Goal: Transaction & Acquisition: Purchase product/service

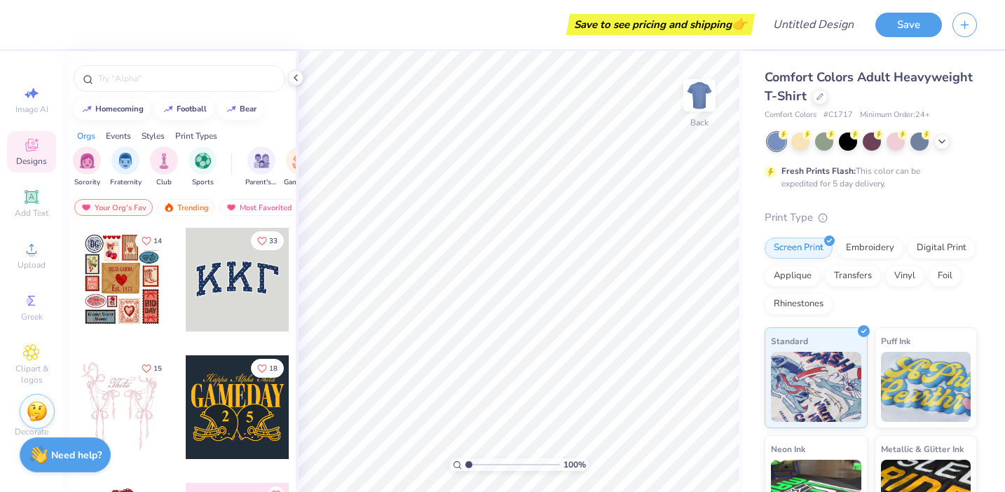
click at [654, 33] on div "Save to see pricing and shipping 👉" at bounding box center [660, 24] width 181 height 21
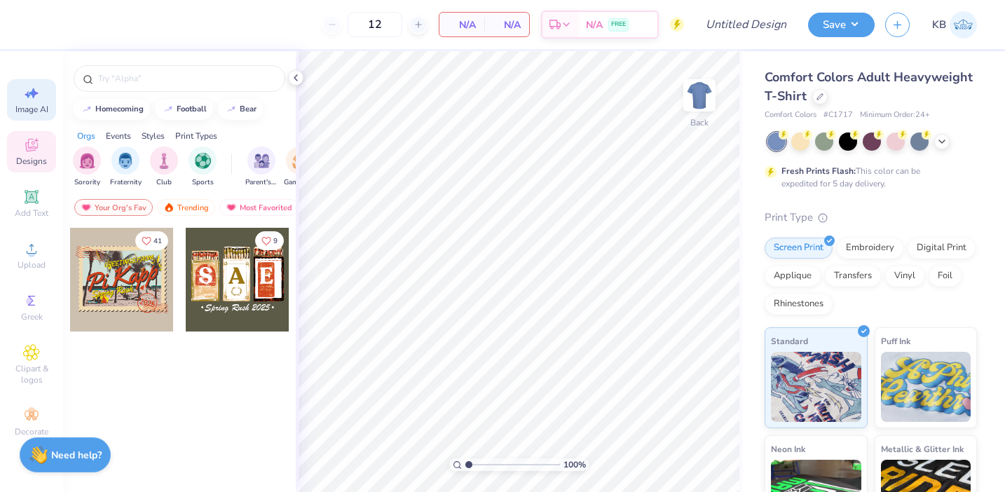
click at [36, 102] on div "Image AI" at bounding box center [31, 99] width 49 height 41
select select "4"
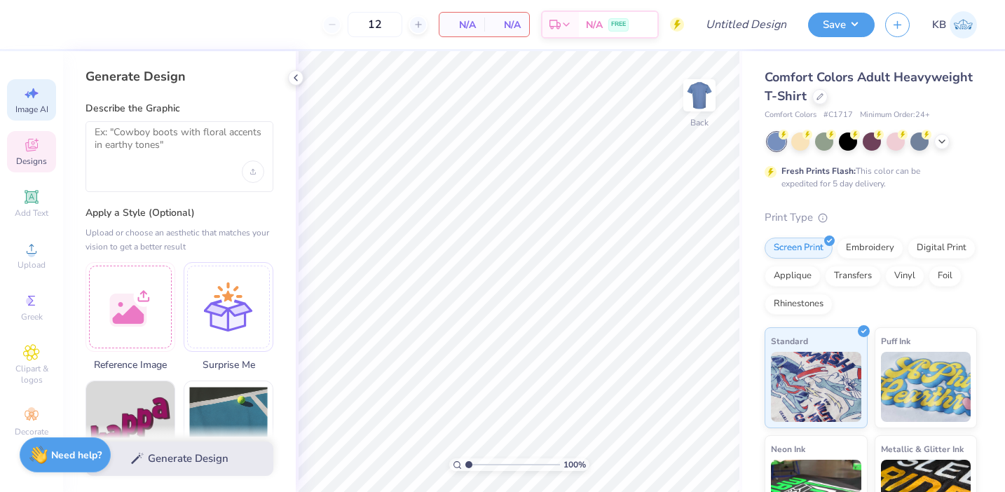
click at [39, 142] on icon at bounding box center [31, 145] width 17 height 17
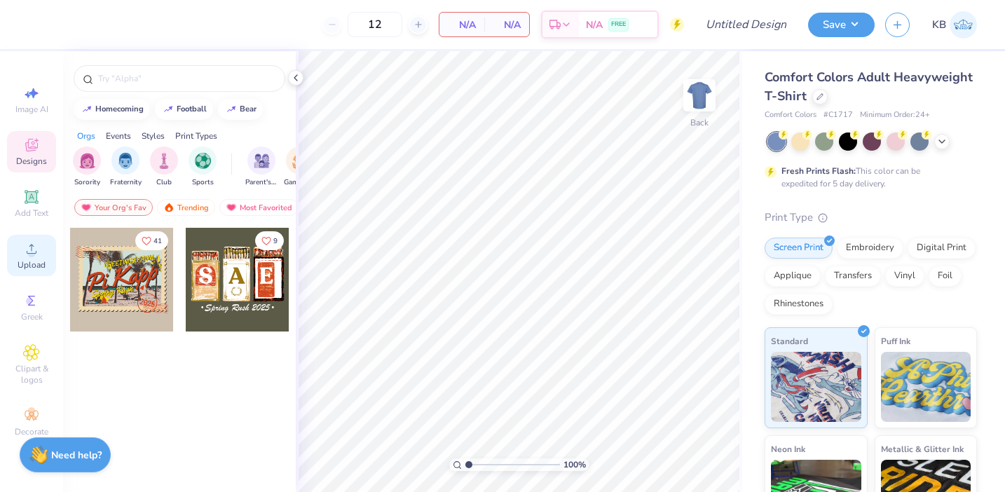
click at [42, 249] on div "Upload" at bounding box center [31, 255] width 49 height 41
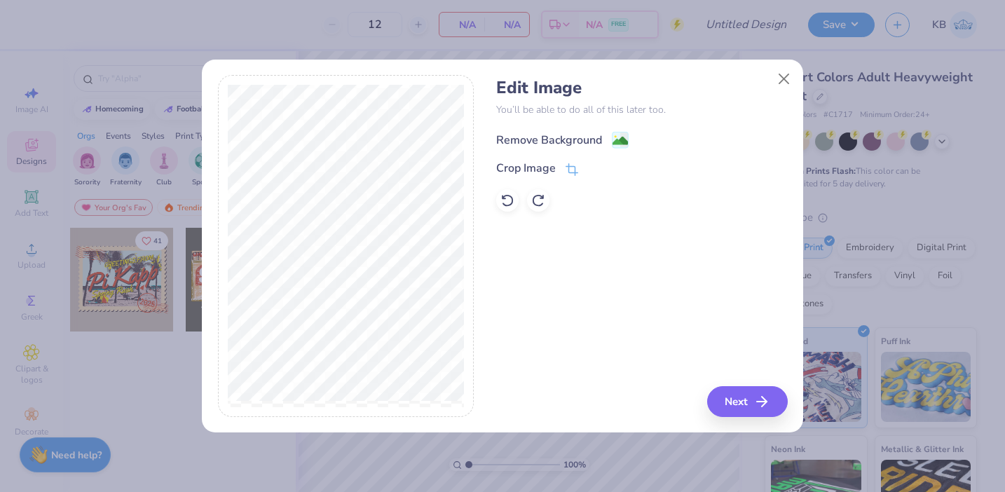
click at [586, 142] on div "Remove Background" at bounding box center [549, 140] width 106 height 17
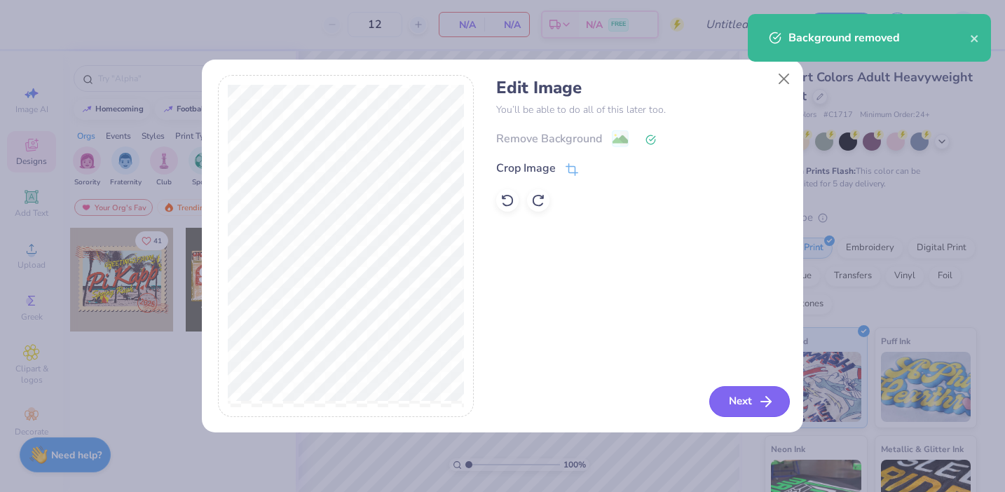
click at [736, 399] on button "Next" at bounding box center [749, 401] width 81 height 31
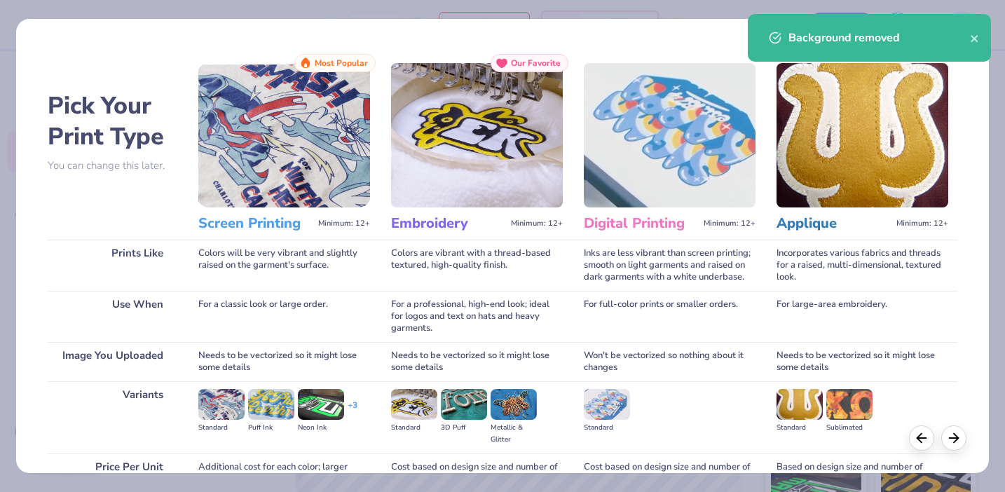
scroll to position [137, 0]
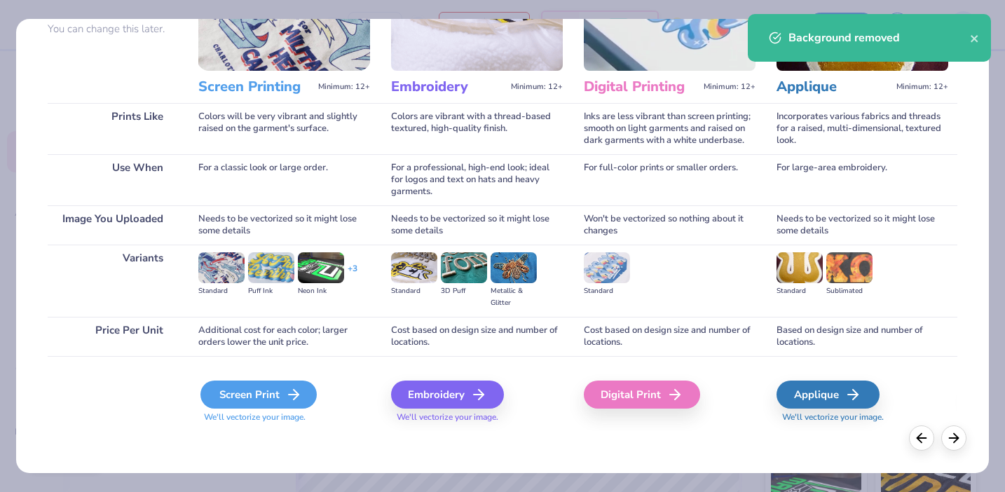
click at [273, 399] on div "Screen Print" at bounding box center [258, 394] width 116 height 28
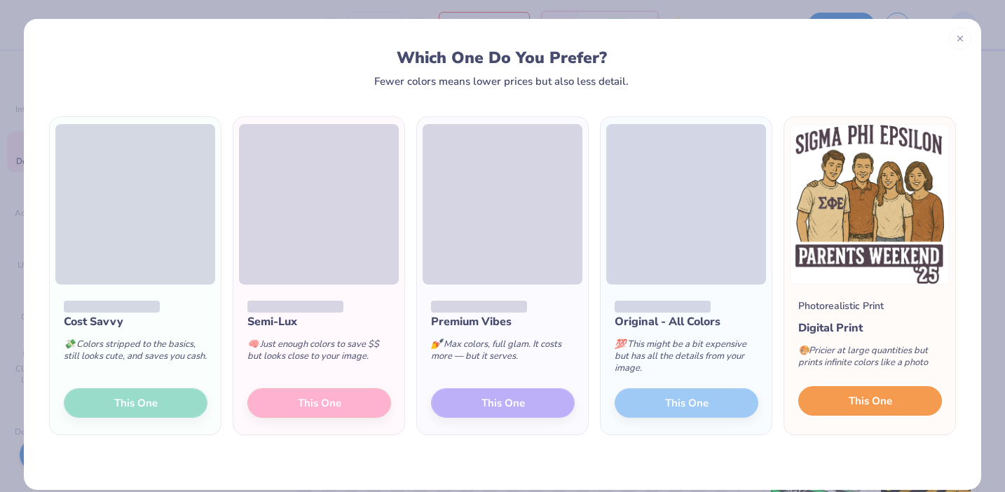
click at [853, 404] on span "This One" at bounding box center [870, 401] width 43 height 16
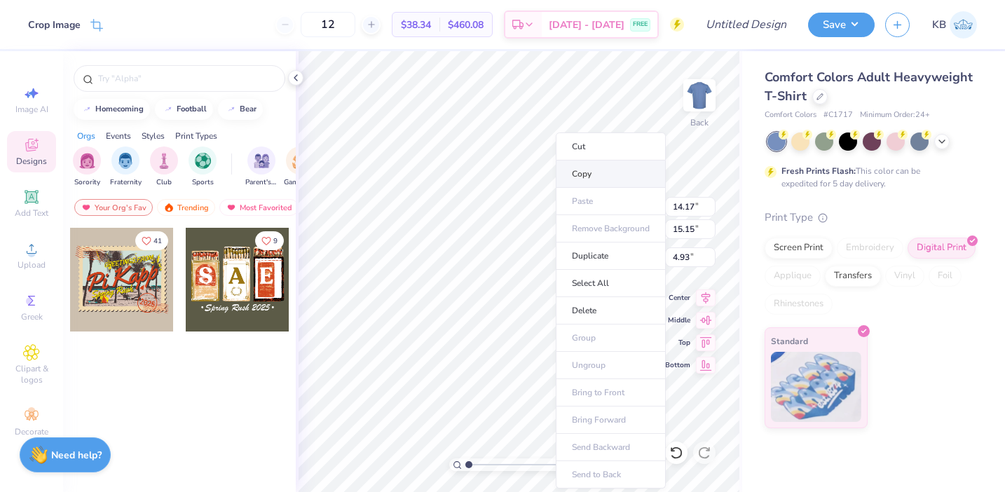
click at [597, 171] on li "Copy" at bounding box center [611, 173] width 110 height 27
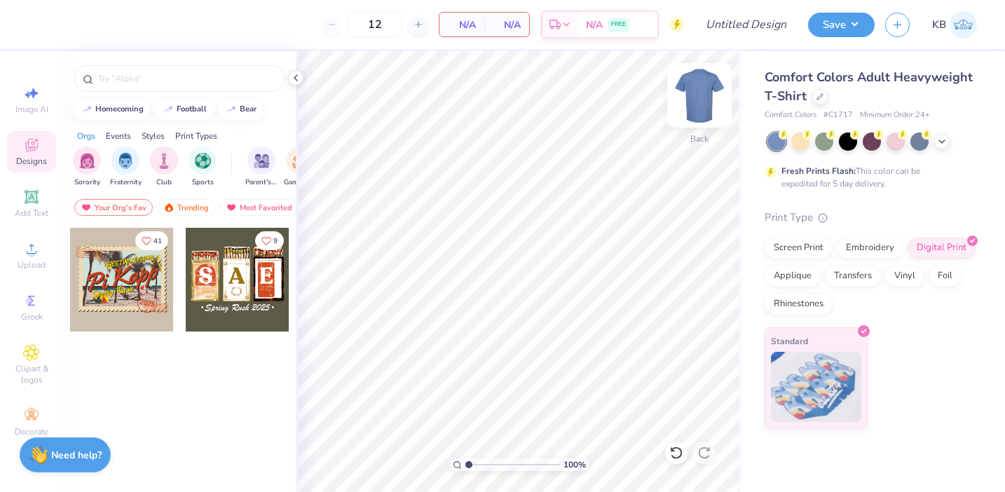
click at [697, 96] on img at bounding box center [699, 95] width 56 height 56
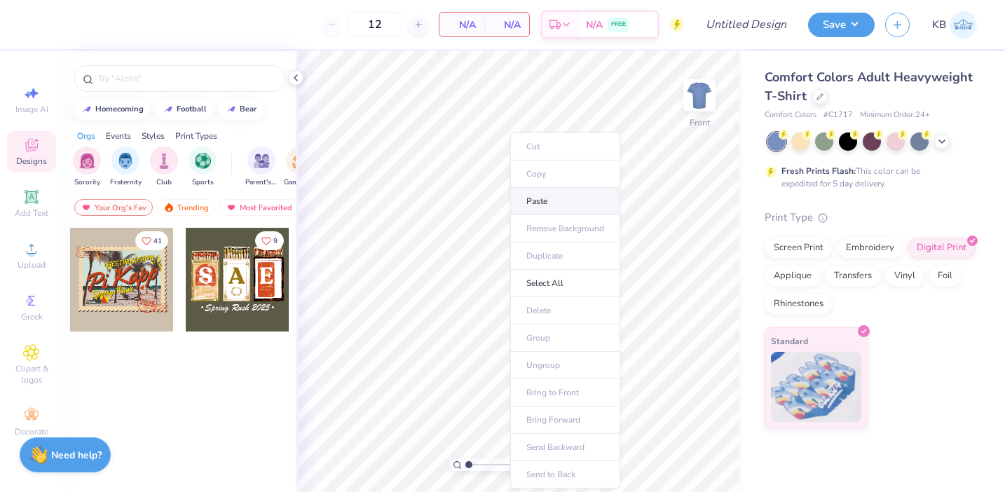
click at [543, 204] on li "Paste" at bounding box center [565, 201] width 110 height 27
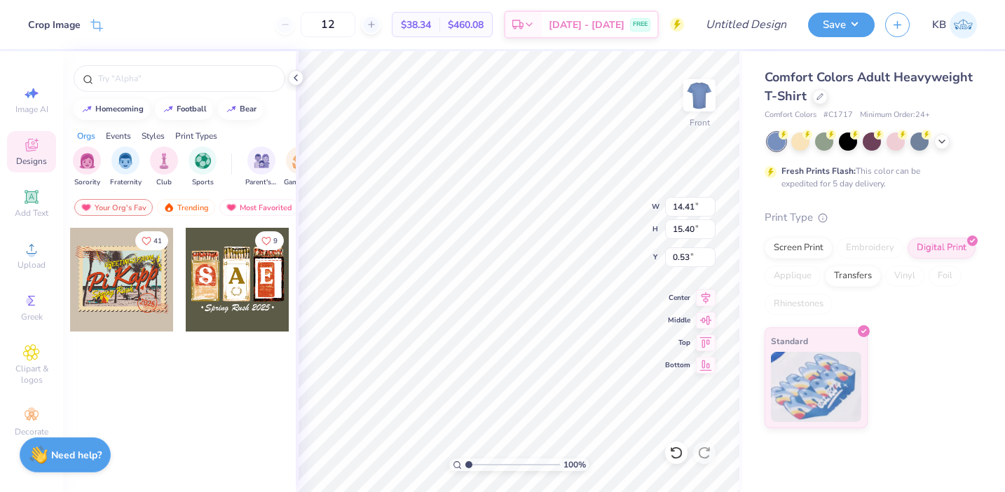
type input "3.00"
type input "12.13"
type input "12.96"
click at [938, 146] on div at bounding box center [941, 139] width 15 height 15
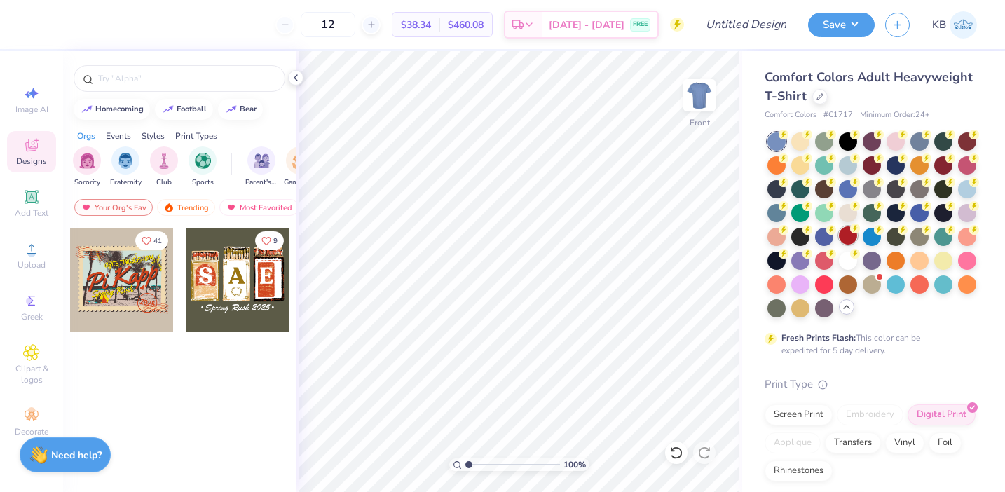
click at [846, 237] on div at bounding box center [848, 235] width 18 height 18
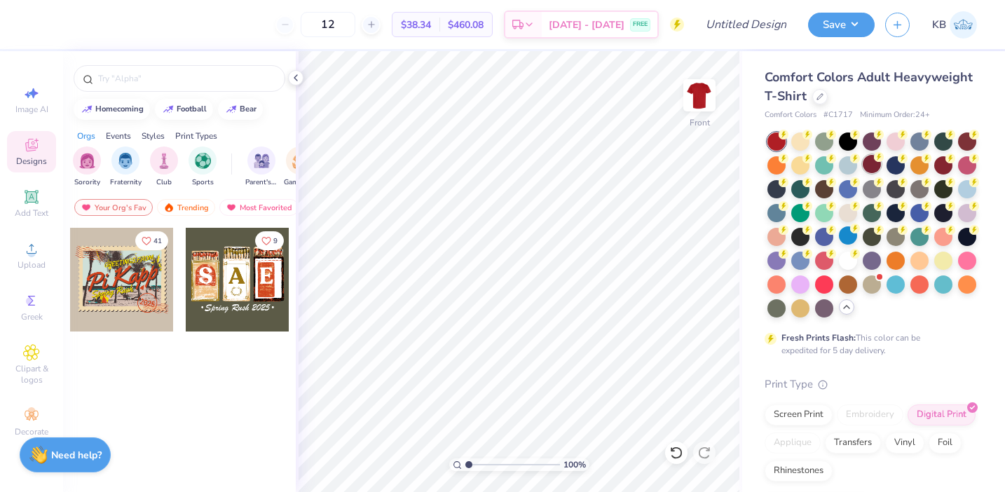
click at [876, 160] on circle at bounding box center [879, 157] width 10 height 10
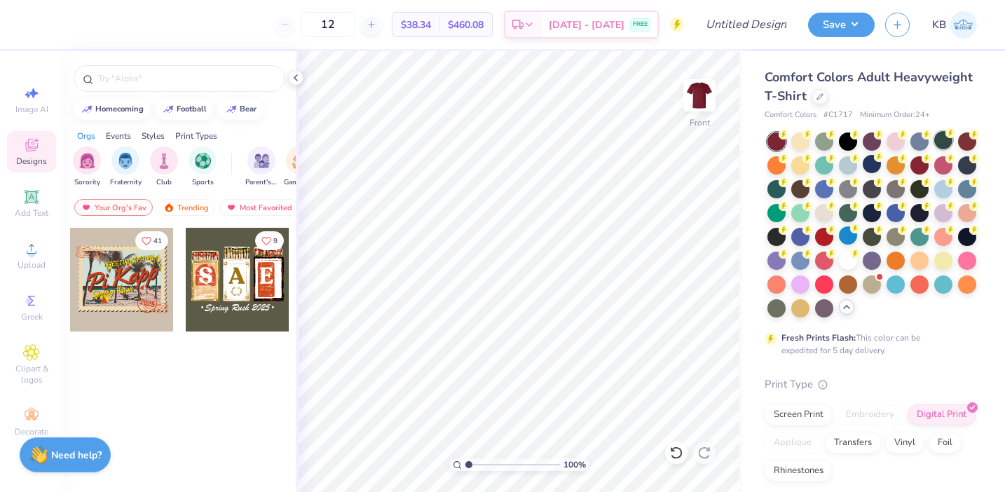
click at [942, 138] on div at bounding box center [943, 140] width 18 height 18
click at [802, 143] on div at bounding box center [800, 140] width 18 height 18
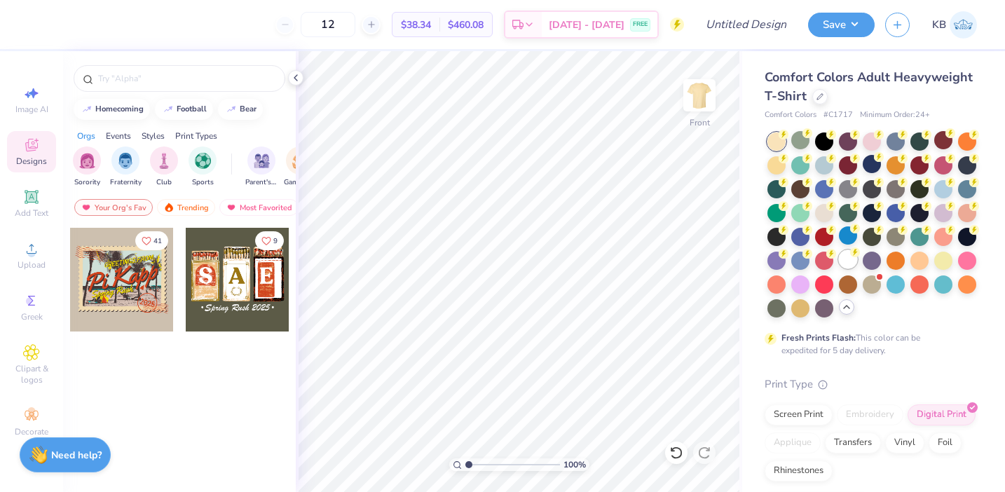
click at [850, 265] on div at bounding box center [848, 259] width 18 height 18
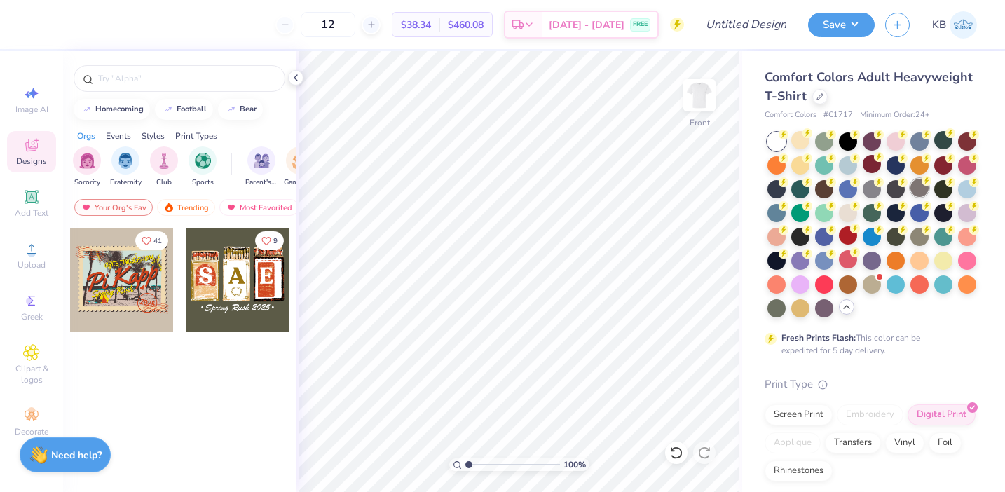
click at [918, 188] on div at bounding box center [919, 188] width 18 height 18
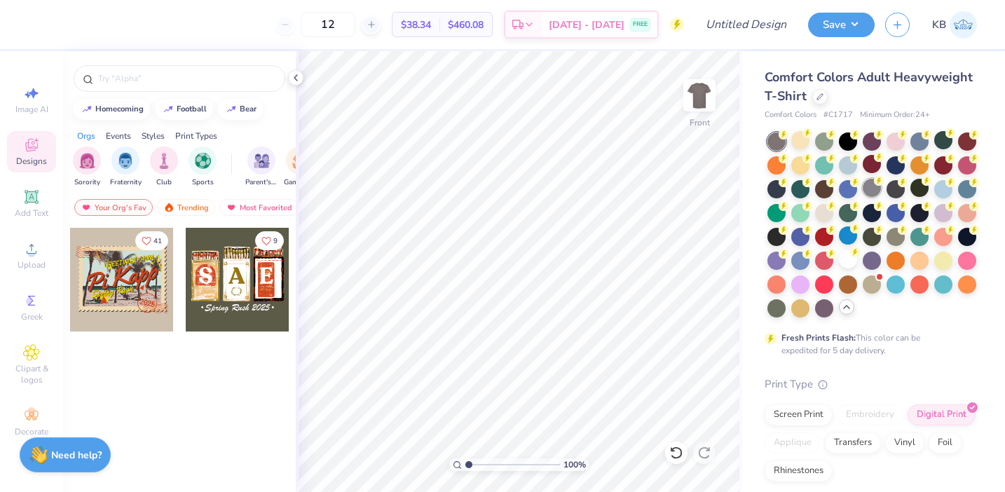
click at [874, 190] on div at bounding box center [872, 188] width 18 height 18
click at [849, 191] on div at bounding box center [848, 188] width 18 height 18
click at [846, 189] on div at bounding box center [848, 188] width 18 height 18
click at [893, 189] on div at bounding box center [895, 188] width 18 height 18
click at [942, 214] on div at bounding box center [943, 212] width 18 height 18
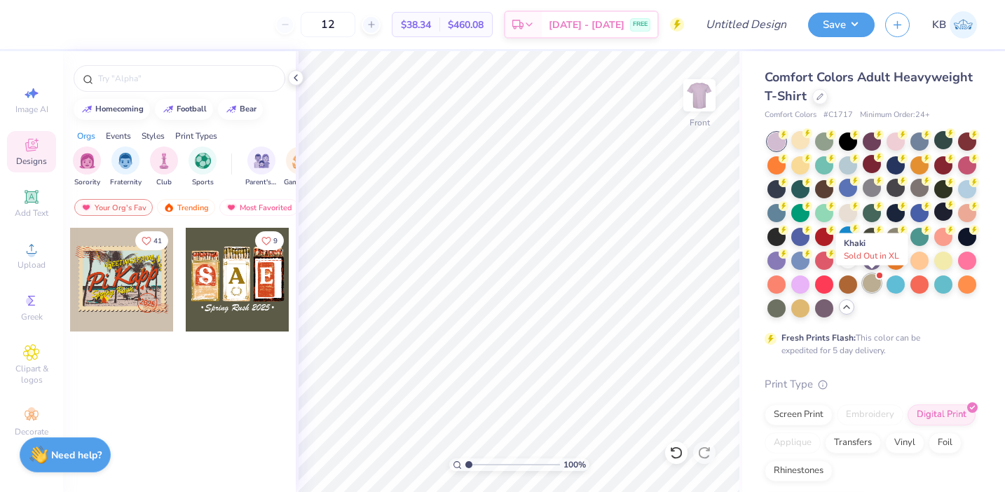
click at [871, 281] on div at bounding box center [872, 283] width 18 height 18
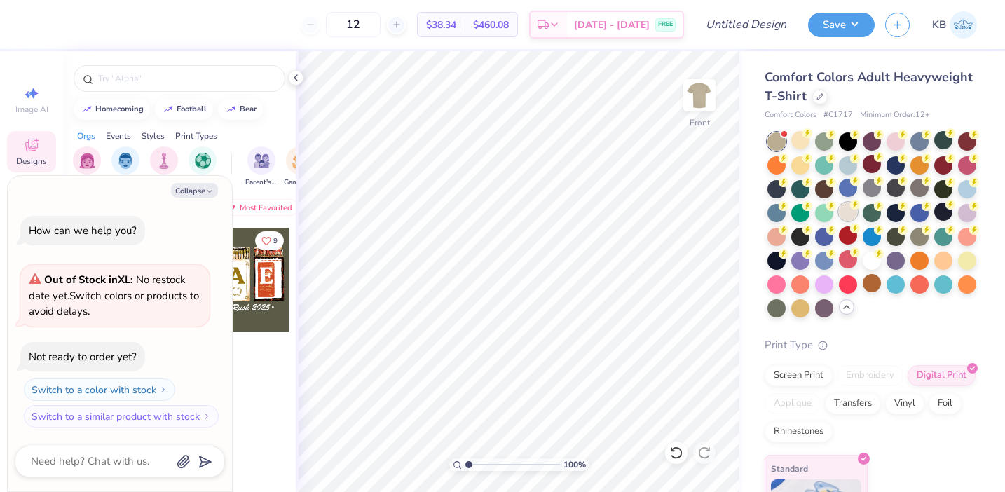
click at [851, 217] on div at bounding box center [848, 212] width 18 height 18
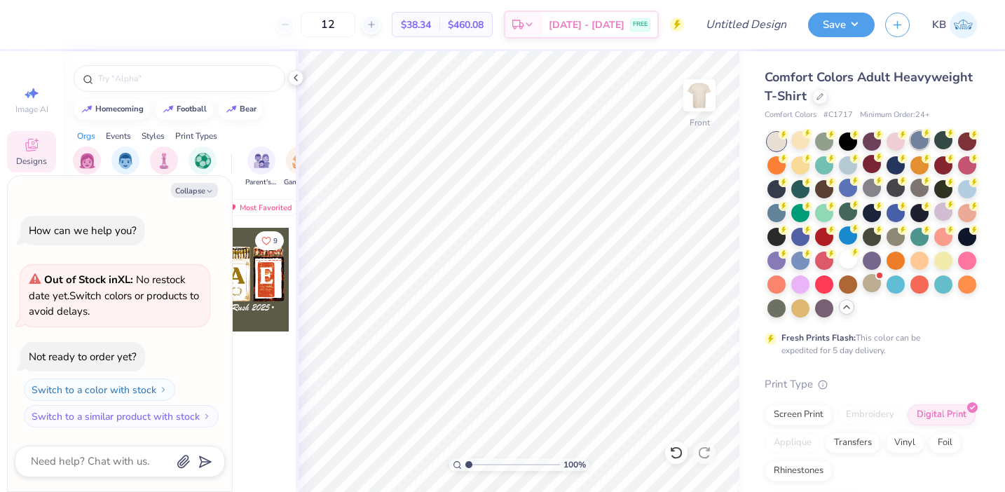
click at [923, 140] on div at bounding box center [919, 140] width 18 height 18
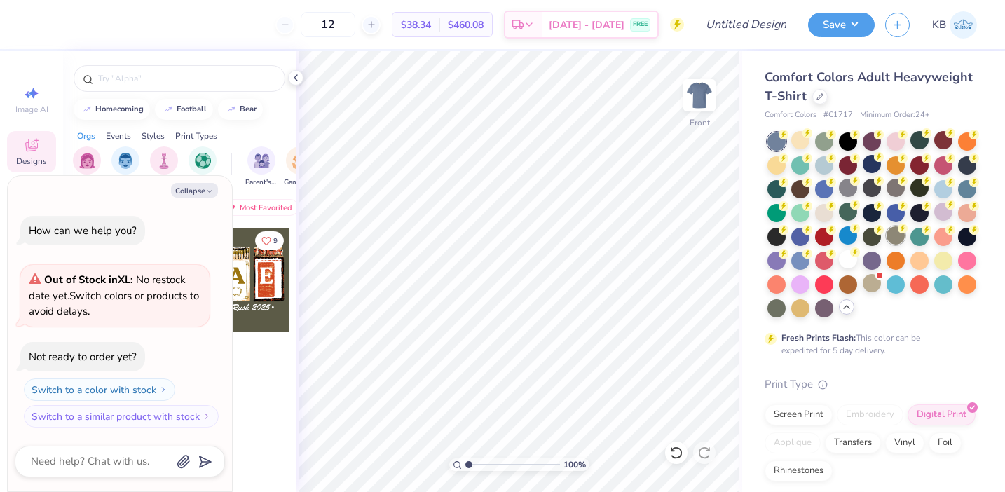
click at [897, 230] on div at bounding box center [895, 235] width 18 height 18
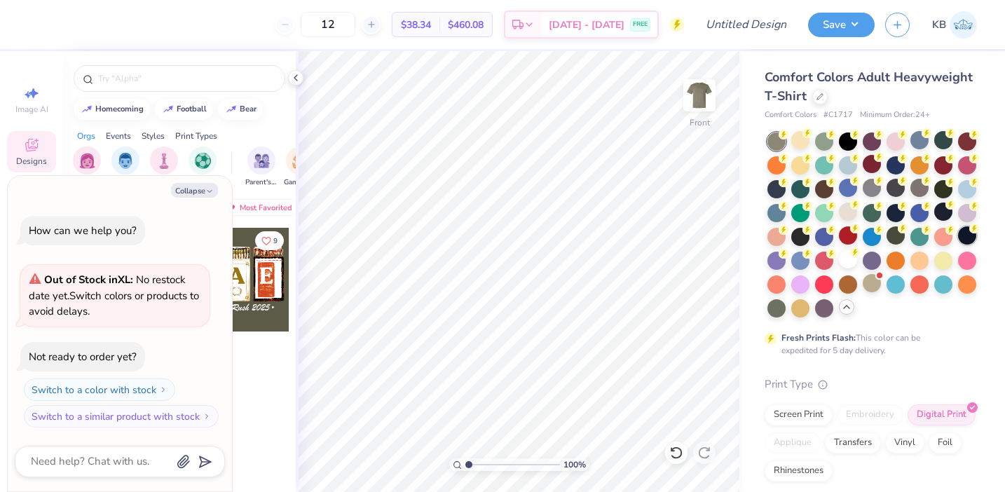
click at [973, 233] on div at bounding box center [967, 235] width 18 height 18
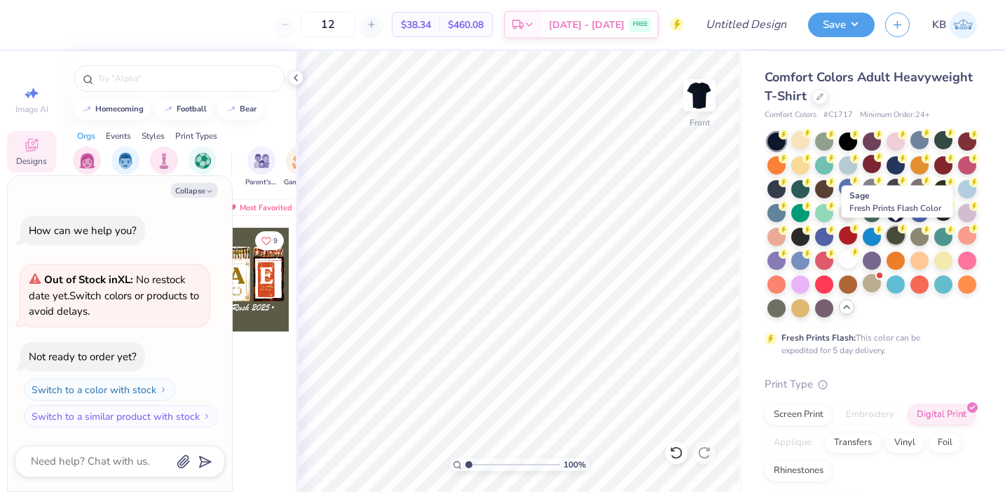
click at [895, 236] on div at bounding box center [895, 235] width 18 height 18
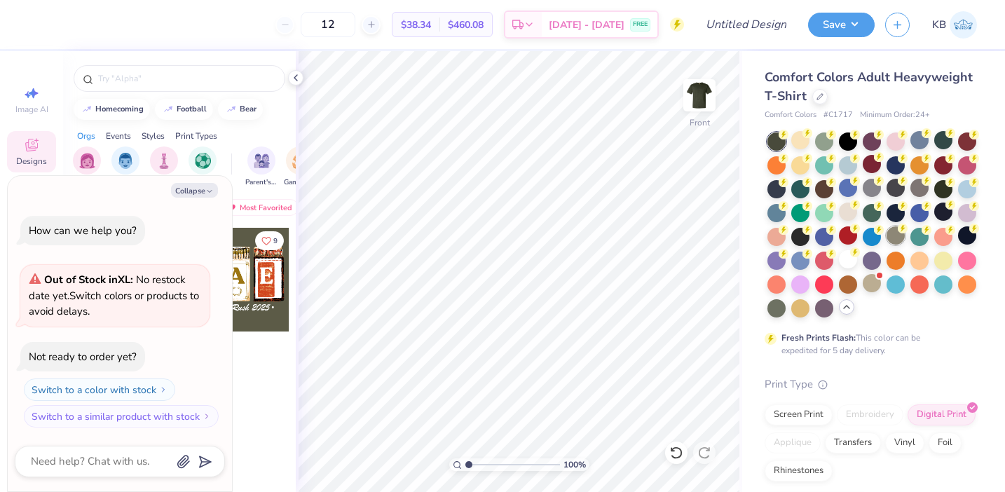
click at [896, 238] on div at bounding box center [895, 235] width 18 height 18
click at [916, 186] on div at bounding box center [919, 188] width 18 height 18
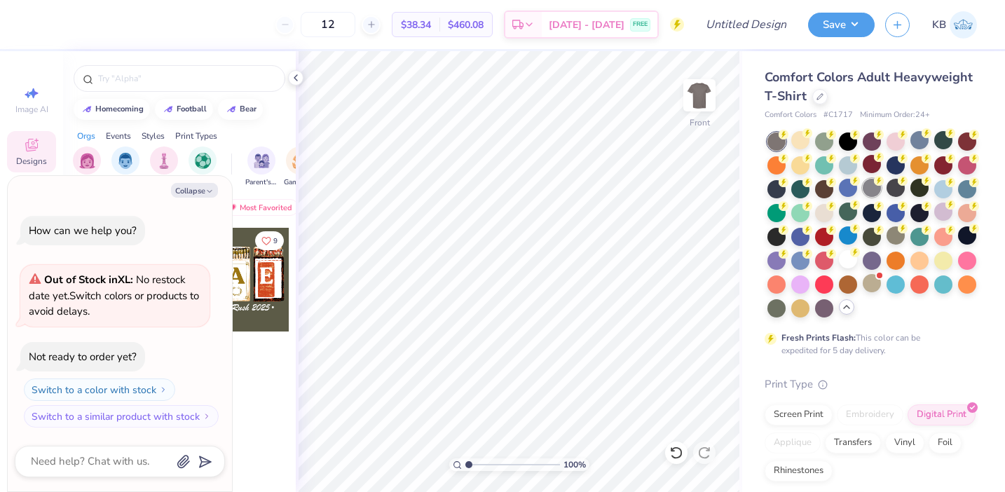
click at [879, 188] on div at bounding box center [872, 188] width 18 height 18
click at [699, 104] on img at bounding box center [699, 95] width 56 height 56
click at [206, 186] on button "Collapse" at bounding box center [194, 190] width 47 height 15
type textarea "x"
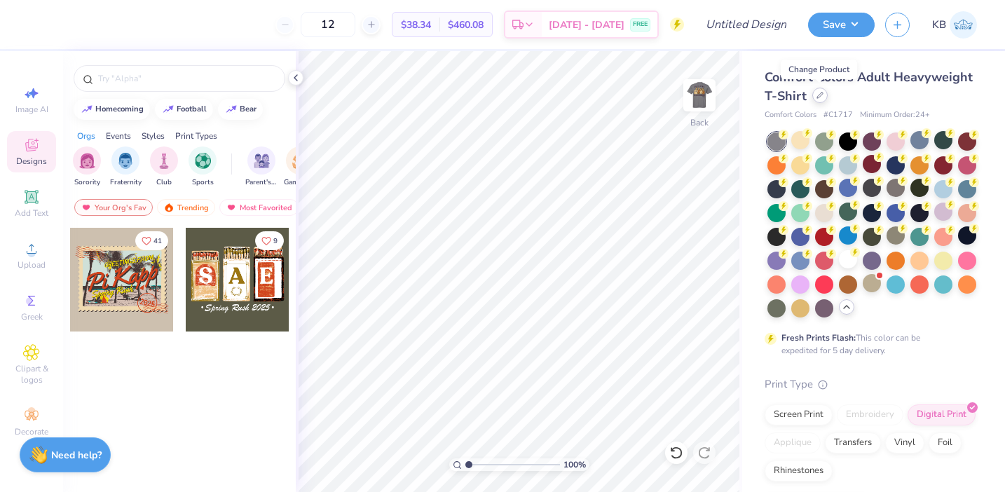
click at [814, 98] on div at bounding box center [819, 95] width 15 height 15
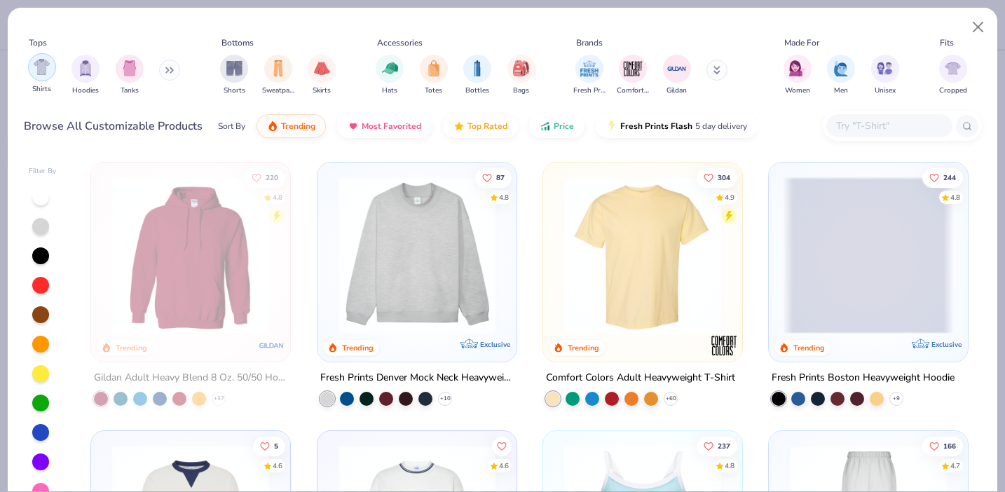
click at [47, 77] on div "filter for Shirts" at bounding box center [42, 67] width 28 height 28
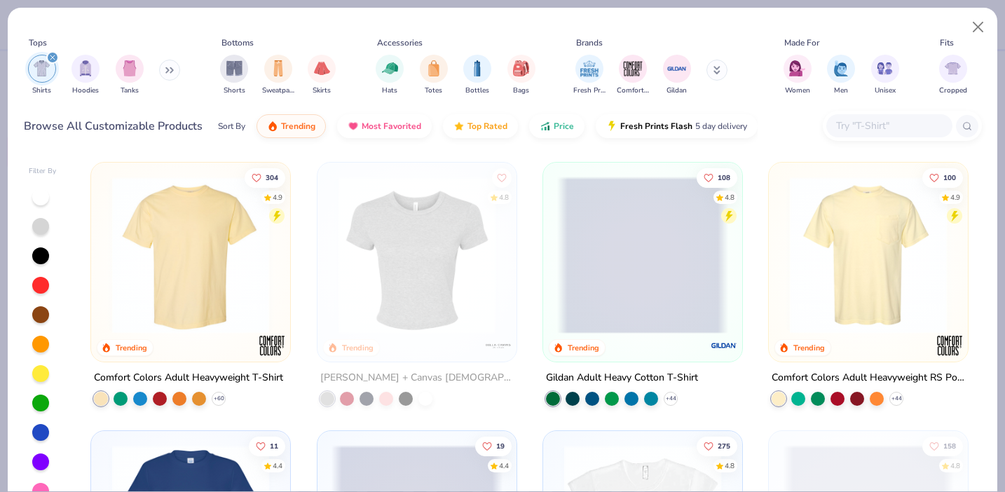
click at [863, 131] on input "text" at bounding box center [889, 126] width 108 height 16
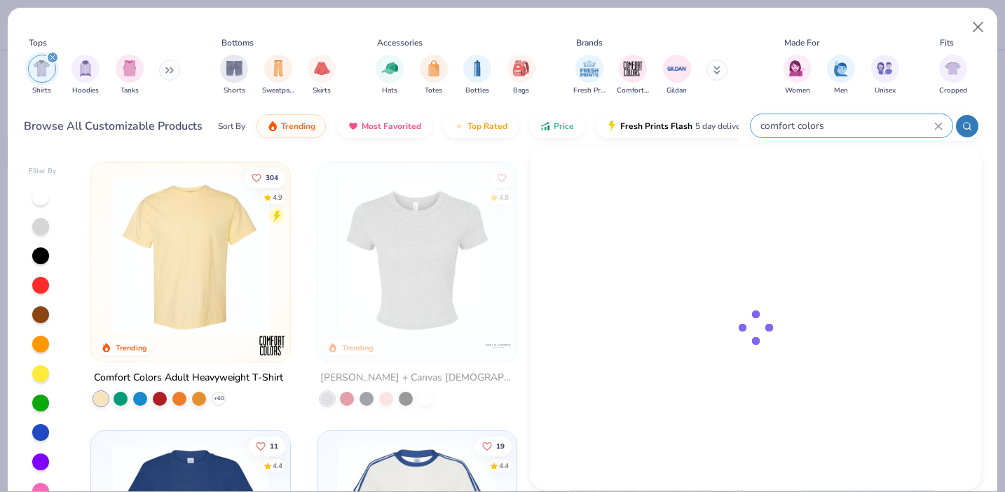
type input "comfort colors"
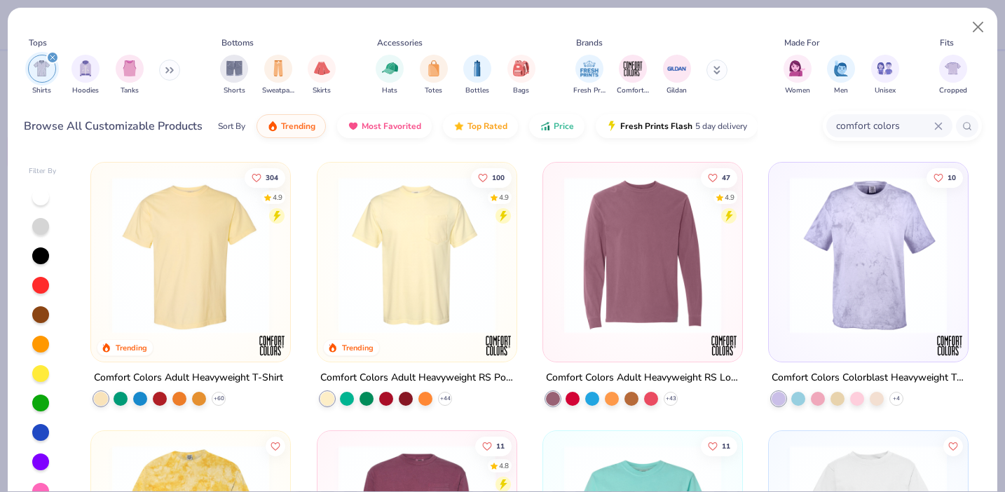
click at [422, 299] on img at bounding box center [416, 255] width 171 height 157
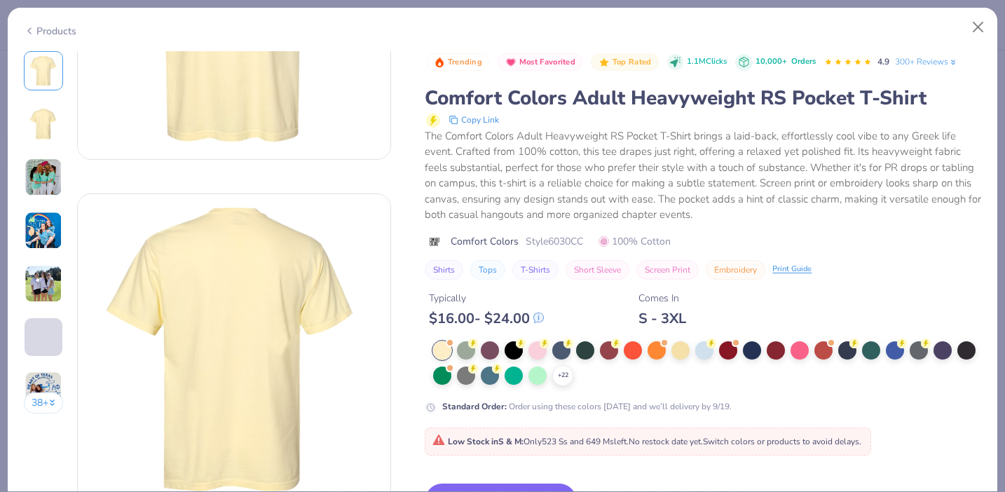
scroll to position [255, 0]
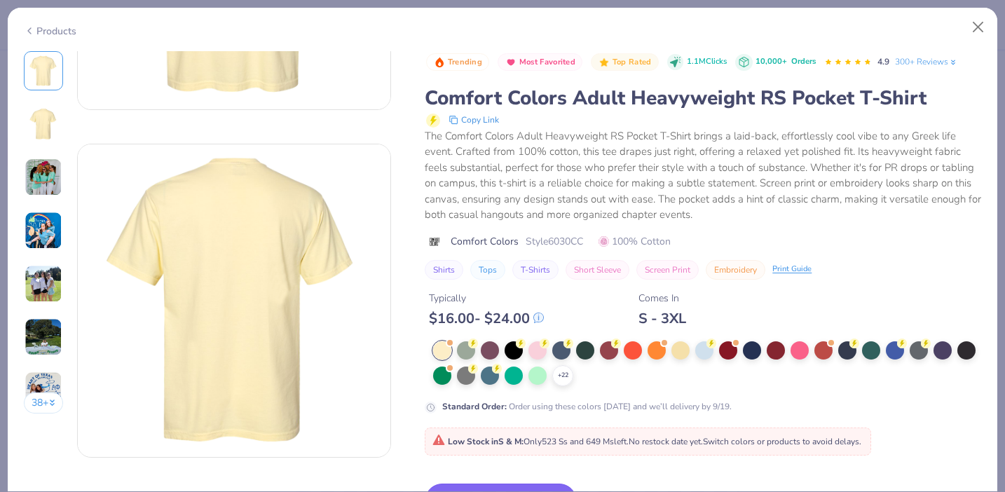
click at [522, 485] on button "Switch to This" at bounding box center [501, 500] width 152 height 35
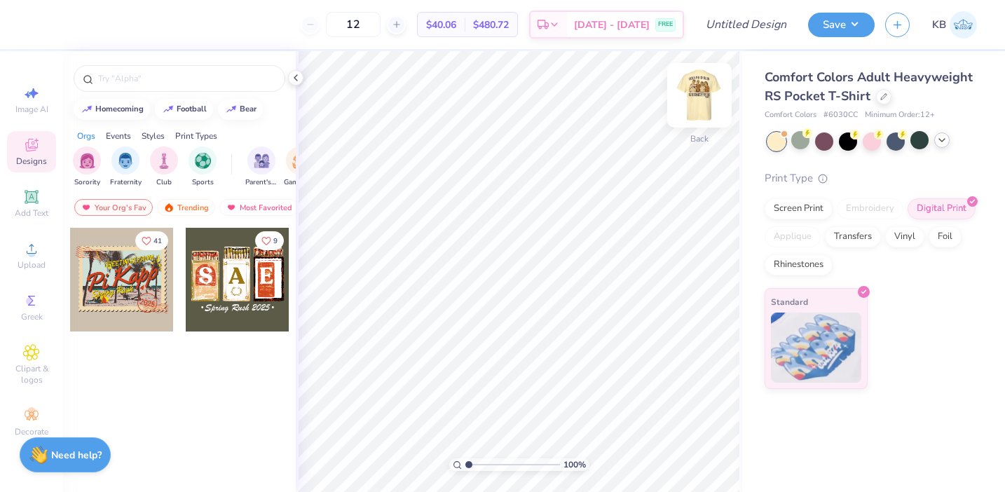
click at [701, 102] on img at bounding box center [699, 95] width 56 height 56
click at [942, 143] on icon at bounding box center [941, 140] width 11 height 11
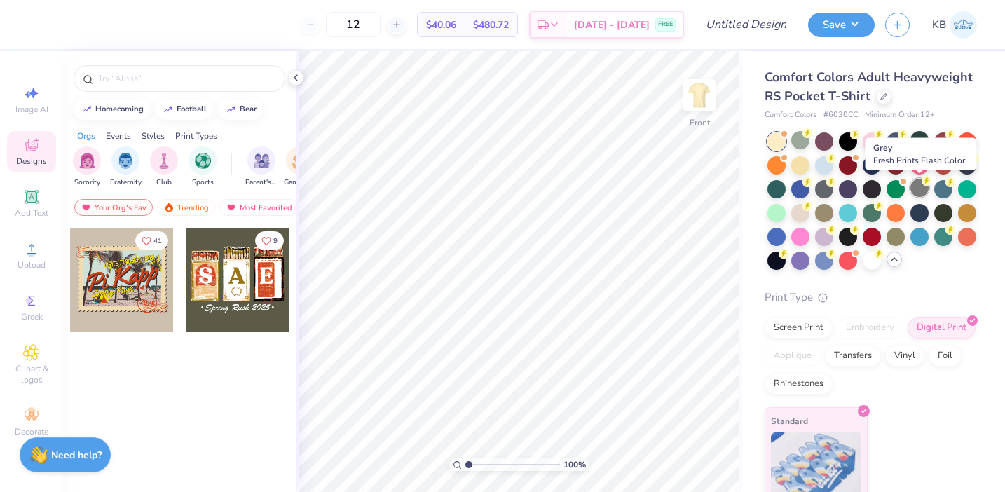
click at [924, 184] on circle at bounding box center [926, 181] width 10 height 10
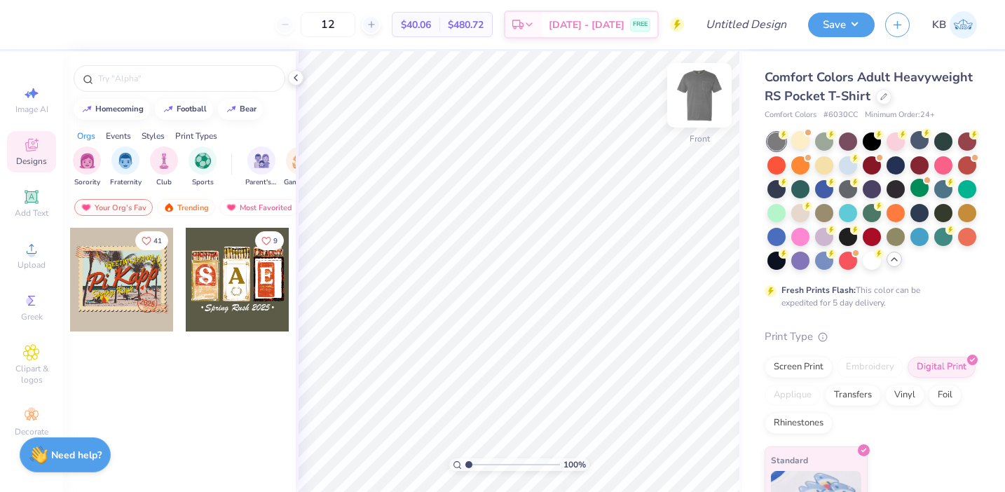
click at [697, 103] on img at bounding box center [699, 95] width 56 height 56
click at [708, 103] on img at bounding box center [699, 95] width 56 height 56
click at [691, 109] on img at bounding box center [699, 95] width 56 height 56
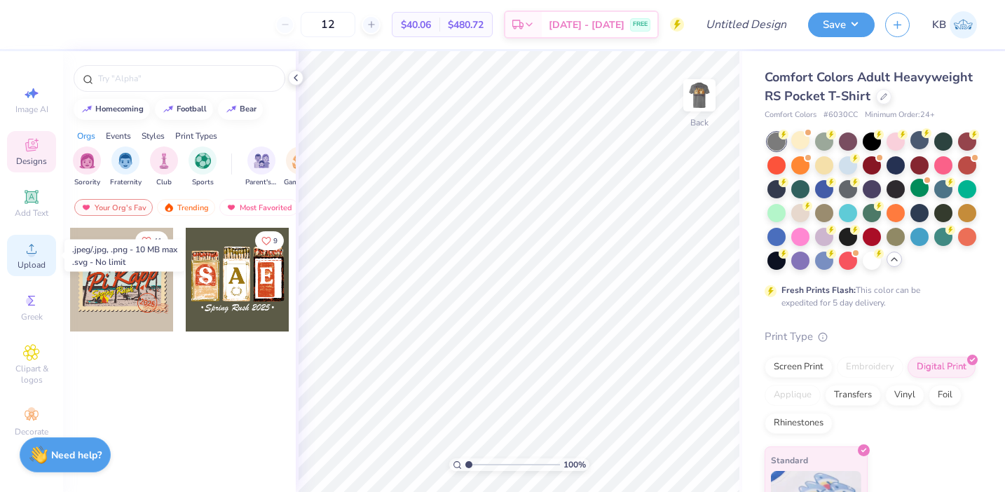
click at [40, 261] on span "Upload" at bounding box center [32, 264] width 28 height 11
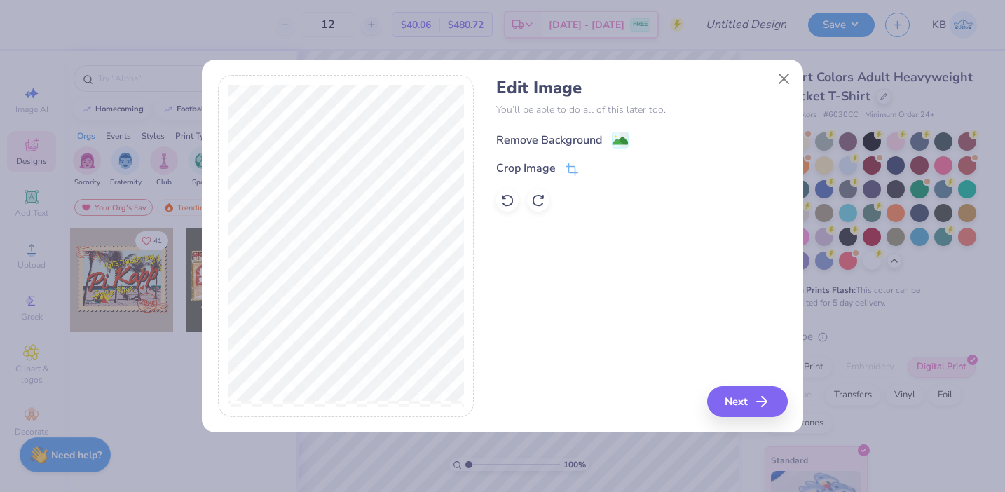
click at [552, 143] on div "Remove Background" at bounding box center [549, 140] width 106 height 17
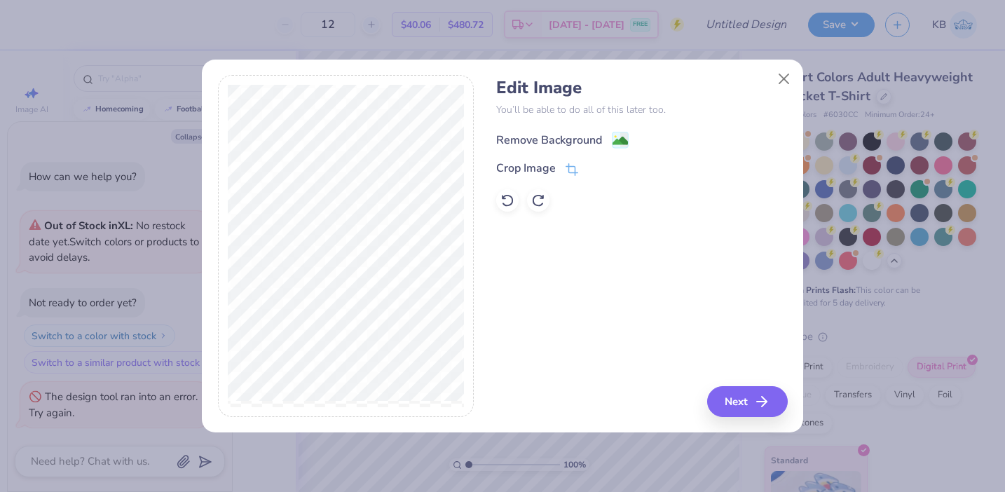
click at [579, 143] on div "Remove Background" at bounding box center [549, 140] width 106 height 17
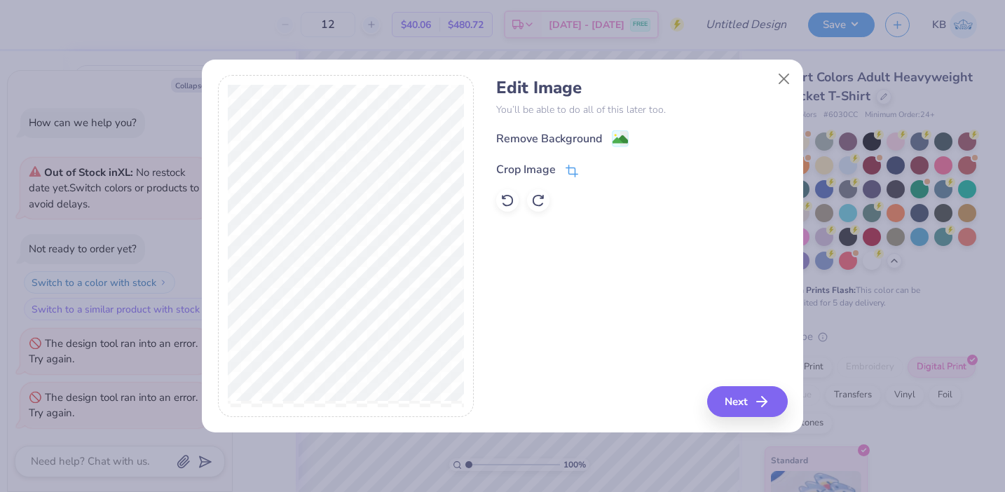
click at [564, 165] on div "Crop Image" at bounding box center [537, 169] width 82 height 17
click at [761, 407] on div "Edit Image You’ll be able to do all of this later too. Remove Background Crop I…" at bounding box center [641, 246] width 291 height 342
click at [578, 305] on div "Edit Image You’ll be able to do all of this later too. Remove Background Crop I…" at bounding box center [641, 246] width 291 height 342
click at [593, 170] on polyline at bounding box center [596, 168] width 6 height 4
click at [562, 168] on div "Crop Image" at bounding box center [537, 169] width 82 height 17
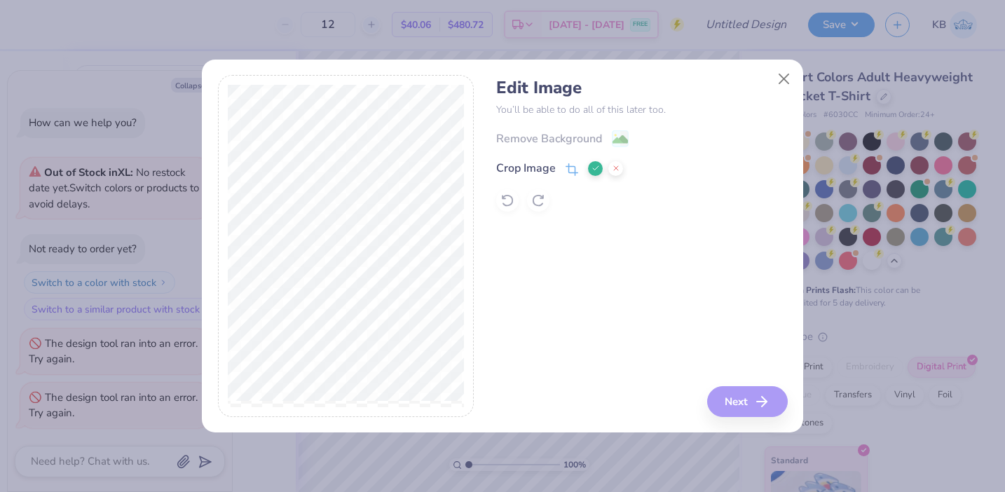
click at [591, 172] on button at bounding box center [595, 168] width 15 height 15
click at [763, 402] on line "button" at bounding box center [766, 402] width 10 height 0
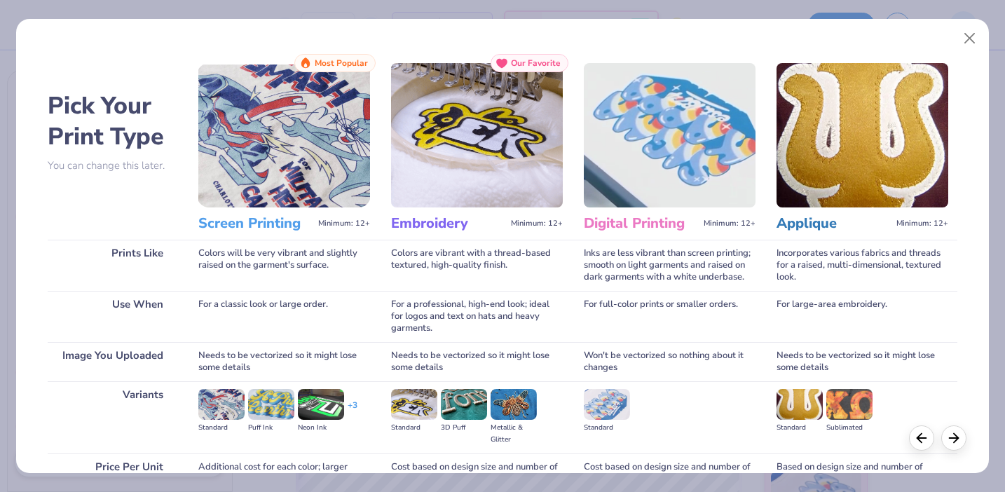
scroll to position [137, 0]
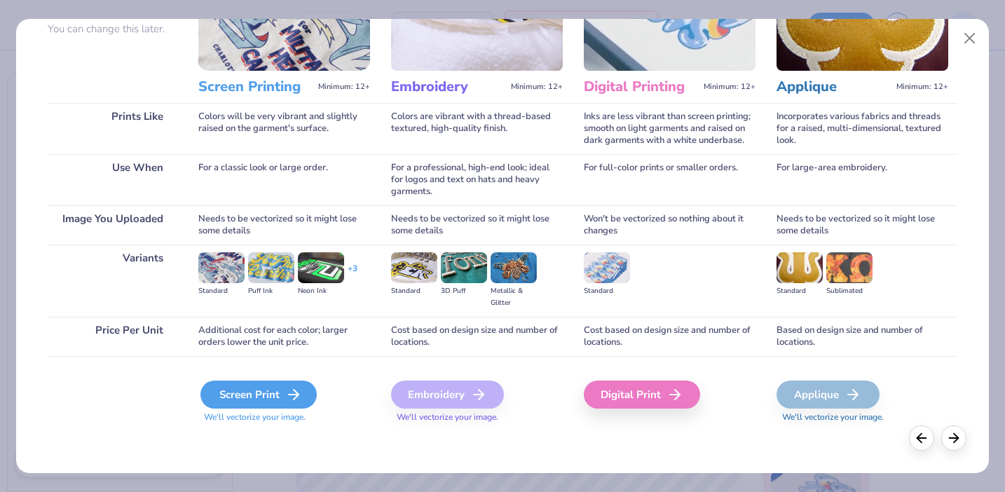
click at [217, 385] on div "Screen Print" at bounding box center [258, 394] width 116 height 28
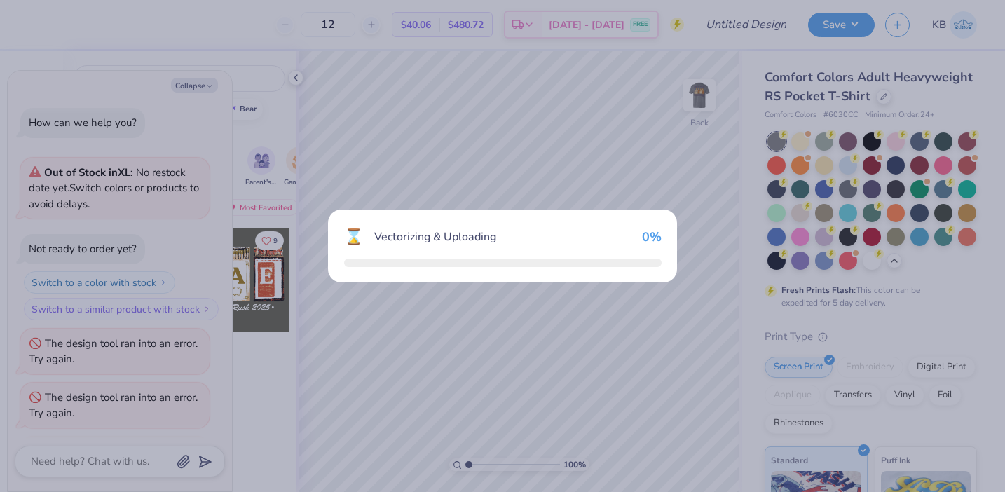
scroll to position [119, 0]
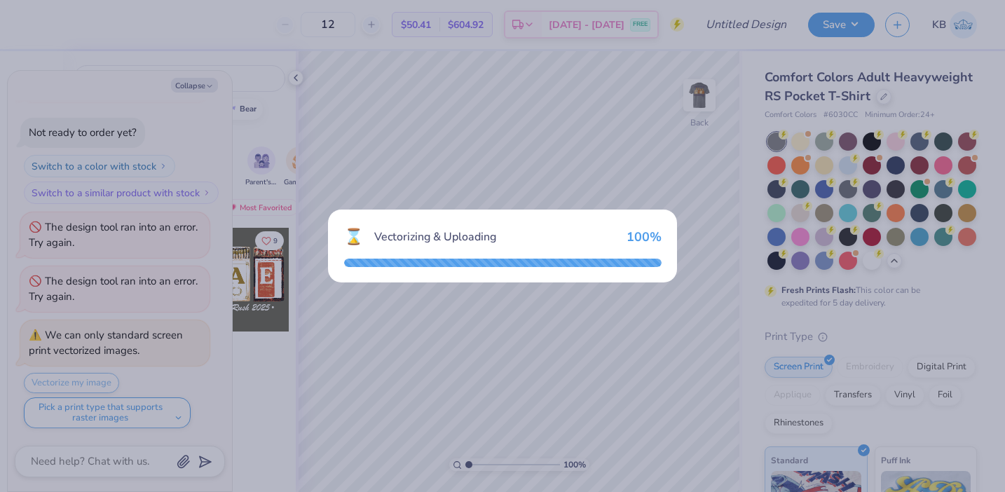
type textarea "x"
